Goal: Find contact information: Find contact information

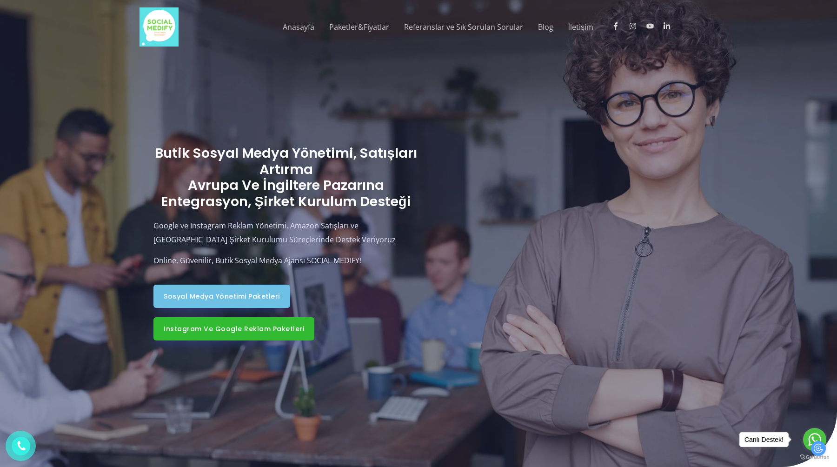
click at [276, 322] on link "Instagram ve Google Reklam Paketleri" at bounding box center [234, 328] width 161 height 23
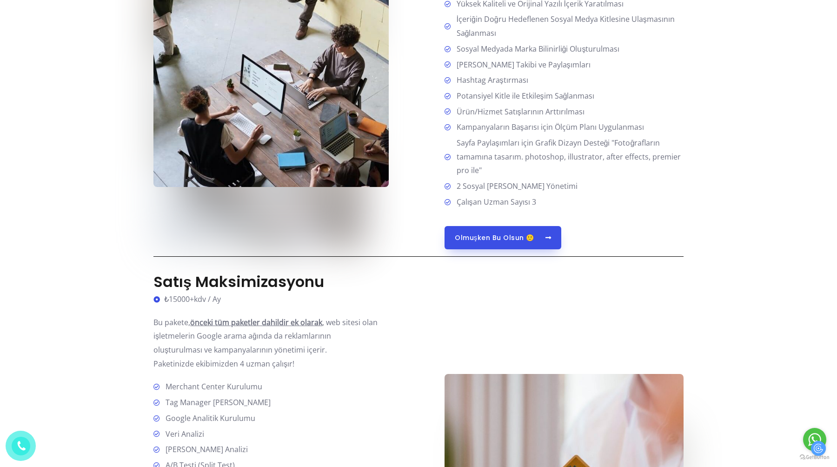
scroll to position [1311, 0]
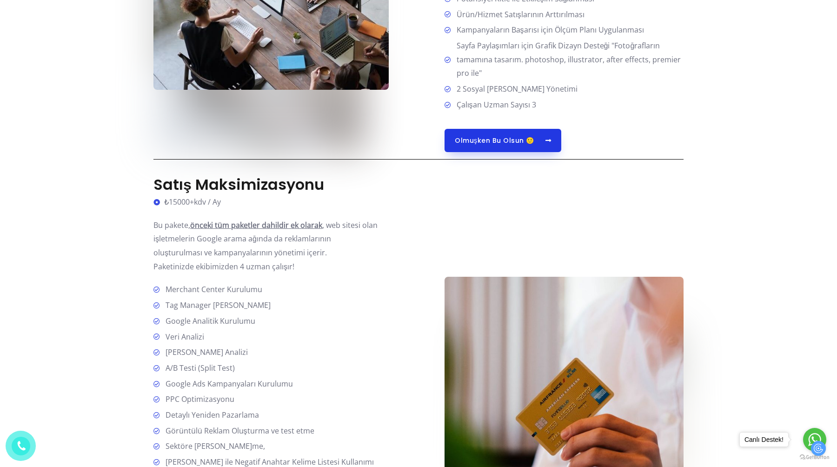
click at [470, 142] on span "Olmuşken Bu Olsun 🙂" at bounding box center [495, 140] width 80 height 7
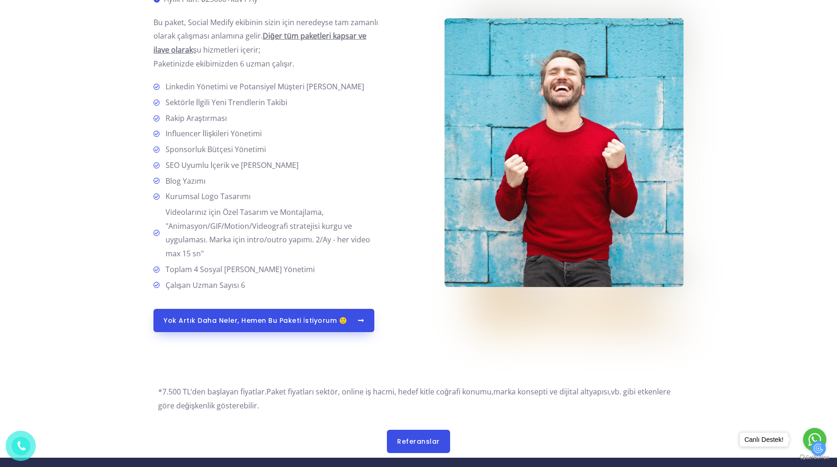
scroll to position [2521, 0]
